Goal: Information Seeking & Learning: Learn about a topic

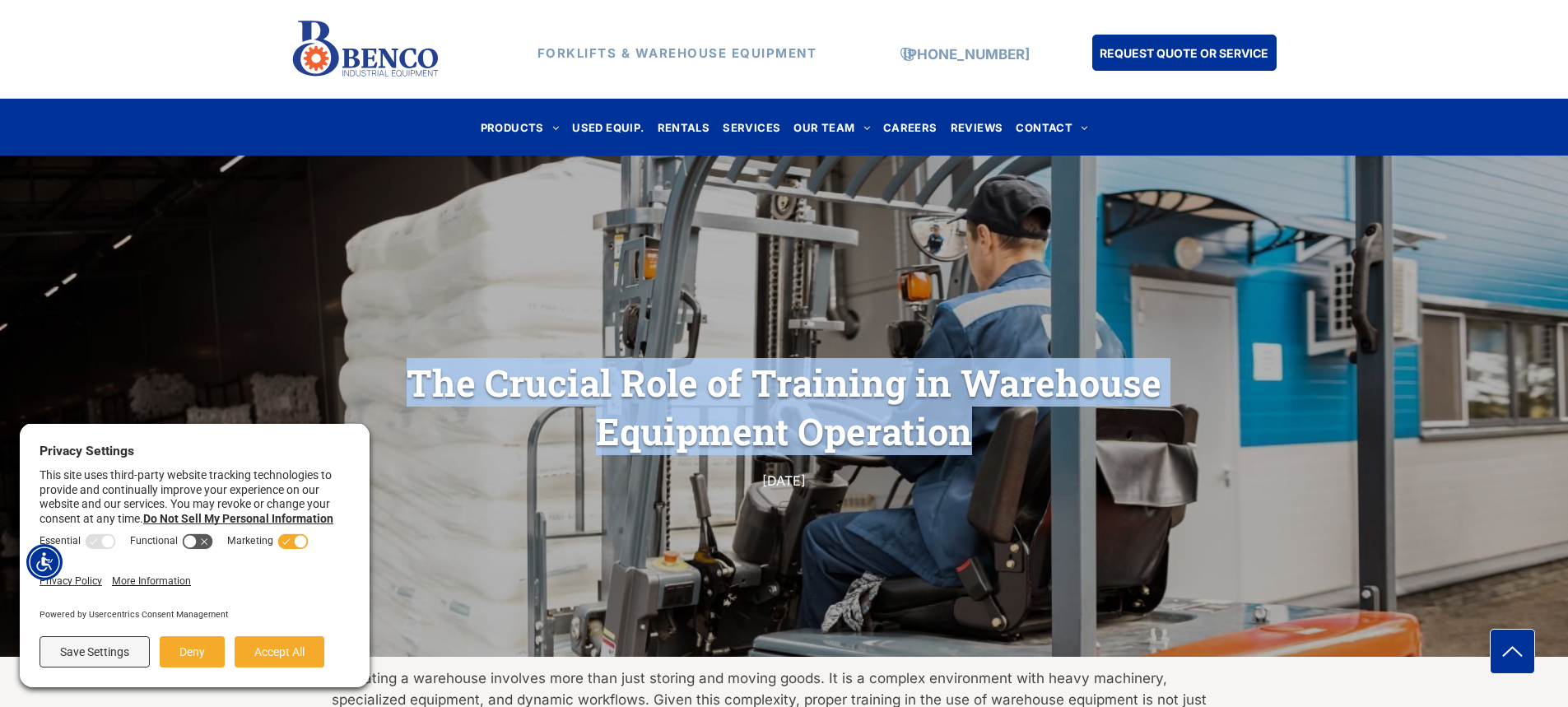
drag, startPoint x: 949, startPoint y: 431, endPoint x: 381, endPoint y: 324, distance: 578.0
click at [381, 324] on div "The Crucial Role of Training in Warehouse Equipment Operation [DATE]" at bounding box center [784, 406] width 1568 height 501
copy h1 "The Crucial Role of Training in Warehouse Equipment Operation"
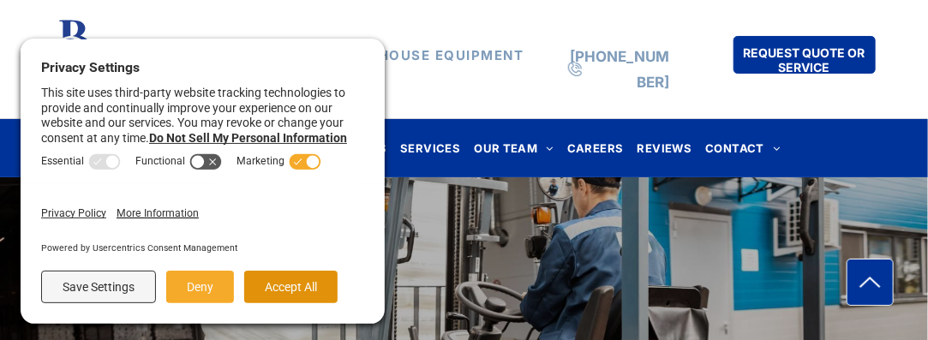
click at [284, 291] on button "Accept All" at bounding box center [290, 287] width 93 height 33
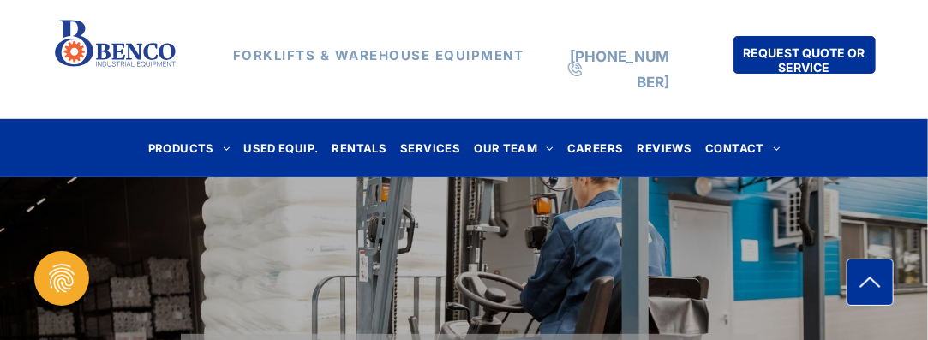
scroll to position [171, 0]
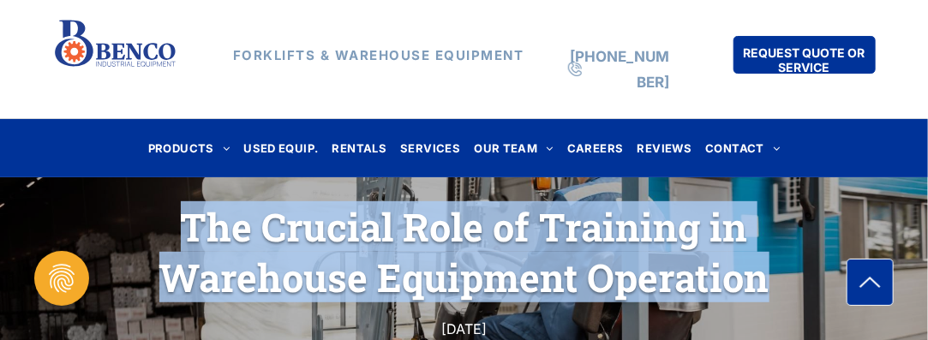
copy h1 "The Crucial Role of Training in Warehouse Equipment Operation"
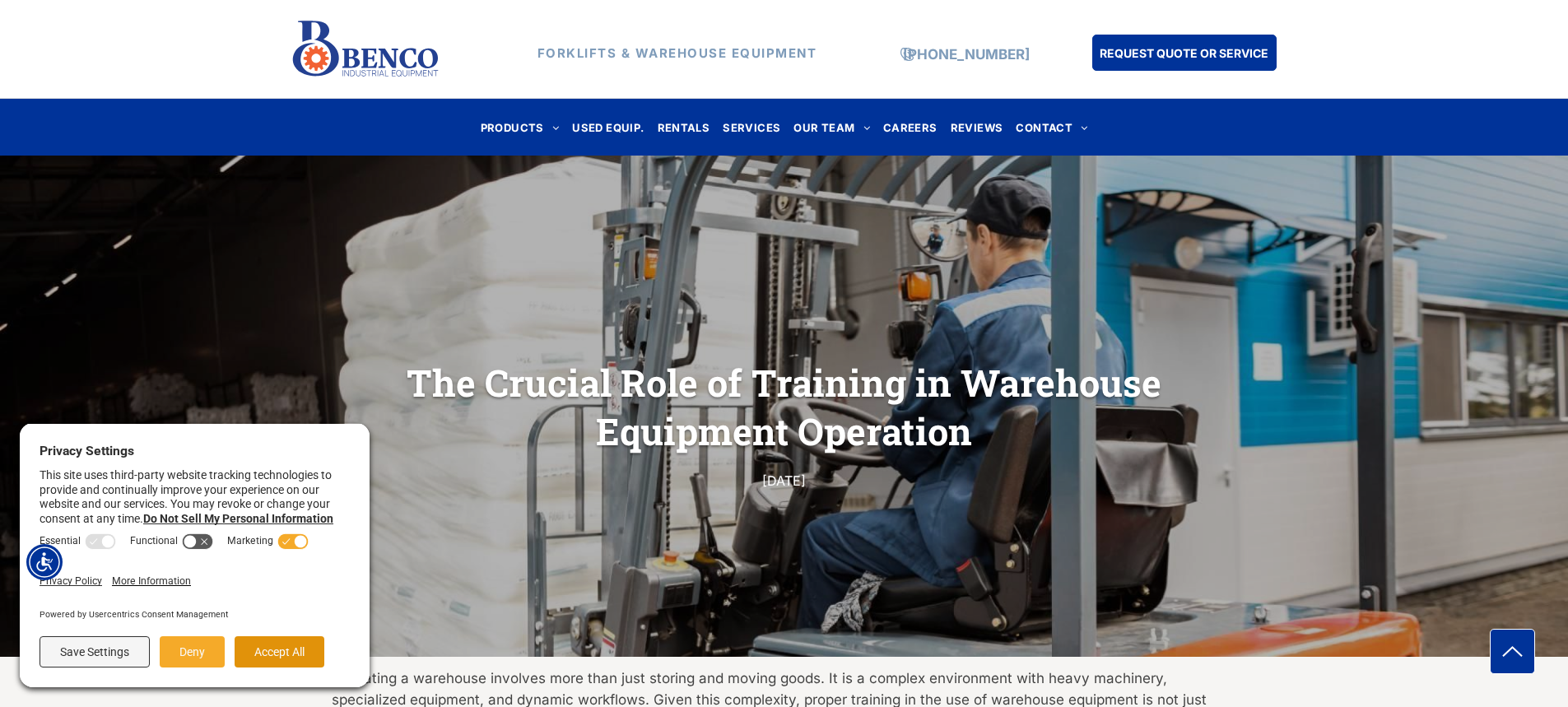
click at [285, 656] on button "Accept All" at bounding box center [279, 651] width 89 height 32
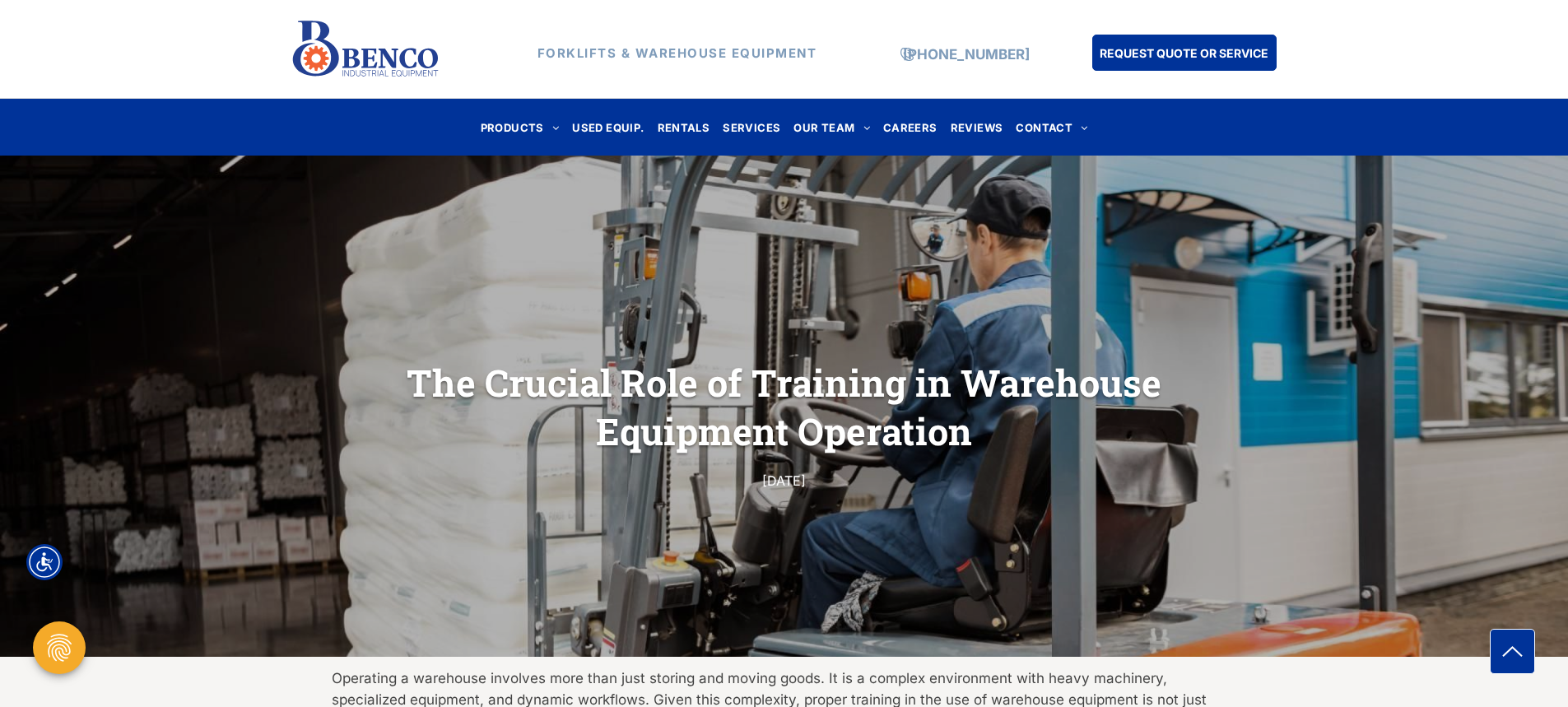
drag, startPoint x: 815, startPoint y: 76, endPoint x: 817, endPoint y: 65, distance: 11.2
